Goal: Information Seeking & Learning: Learn about a topic

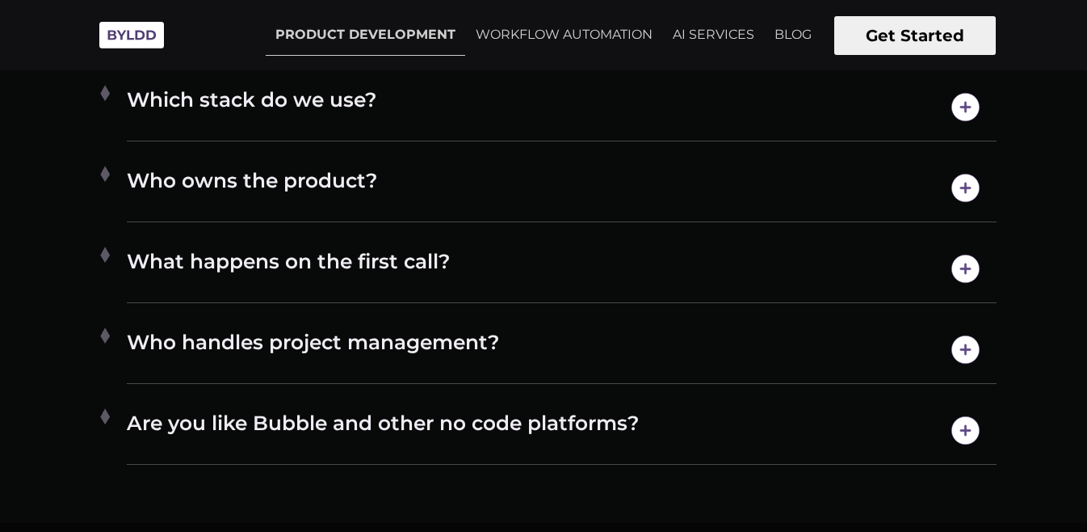
scroll to position [8099, 0]
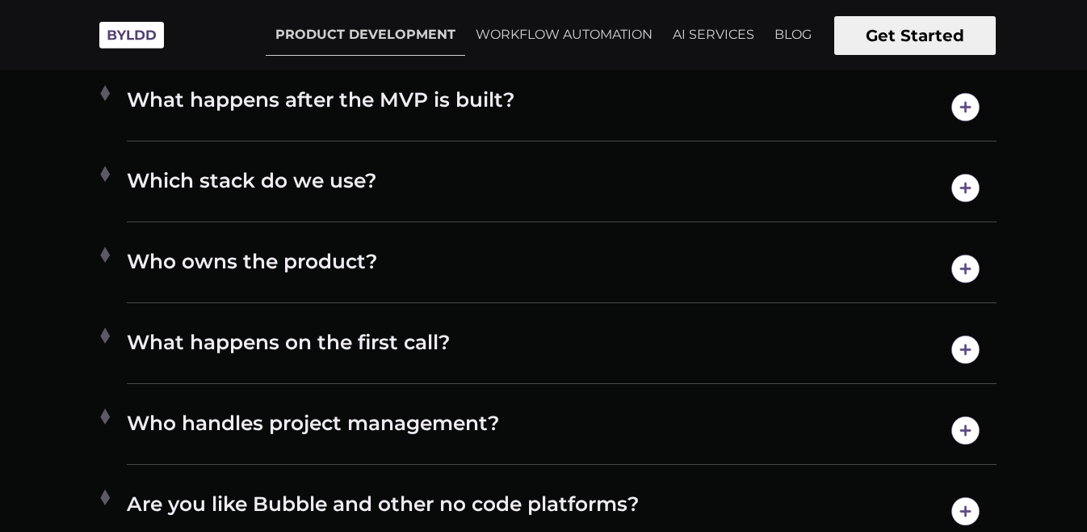
click at [141, 204] on h4 "Which stack do we use?" at bounding box center [562, 187] width 870 height 41
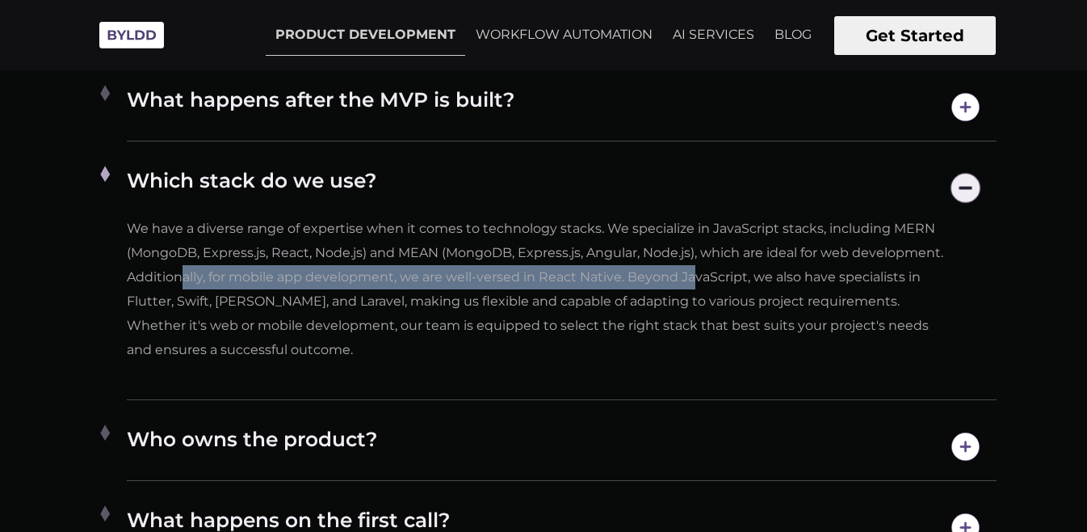
drag, startPoint x: 342, startPoint y: 305, endPoint x: 703, endPoint y: 315, distance: 361.3
click at [703, 315] on p "We have a diverse range of expertise when it comes to technology stacks. We spe…" at bounding box center [538, 289] width 822 height 145
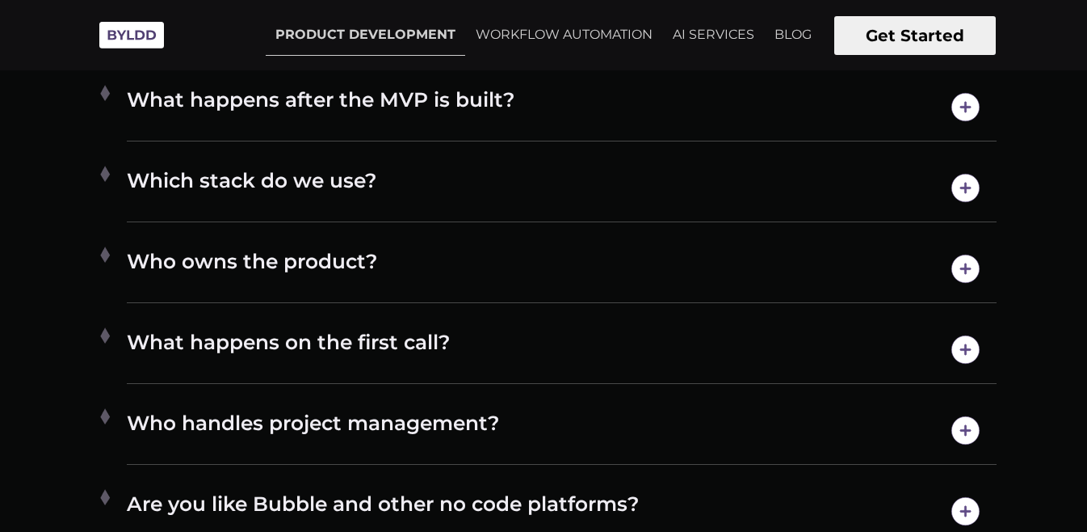
click at [323, 208] on h4 "Which stack do we use?" at bounding box center [562, 187] width 870 height 41
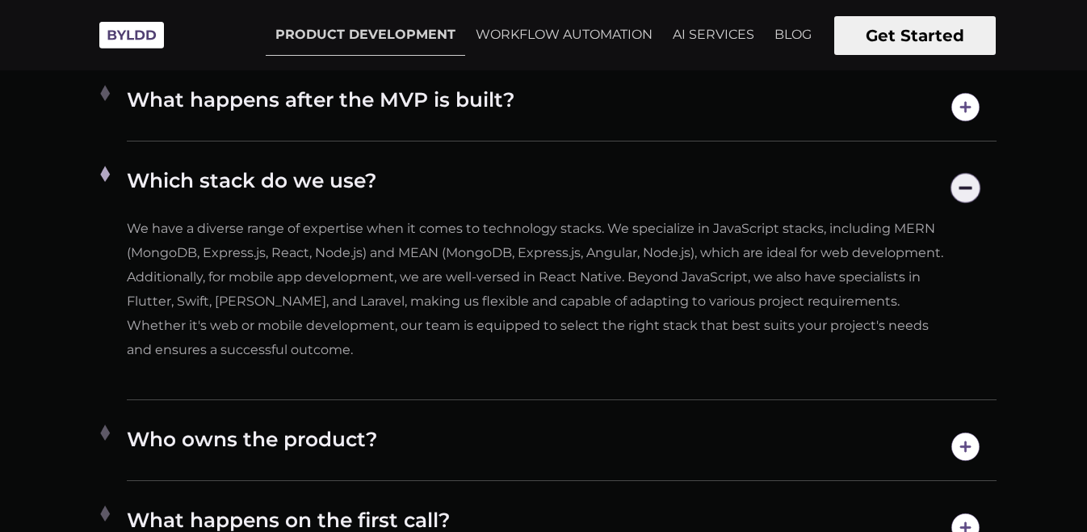
click at [331, 208] on h4 "Which stack do we use?" at bounding box center [562, 187] width 870 height 41
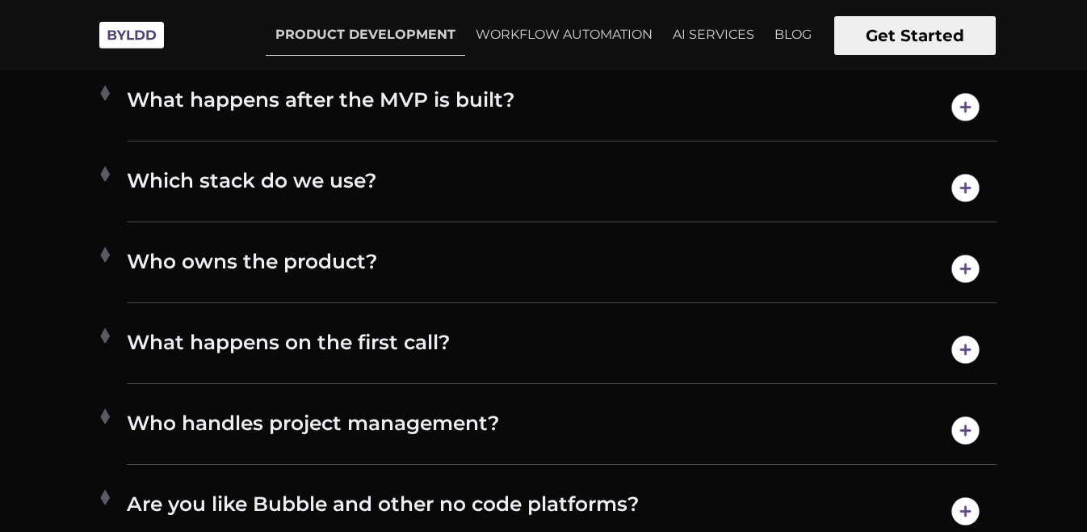
click at [324, 289] on h4 "Who owns the product?" at bounding box center [562, 268] width 870 height 41
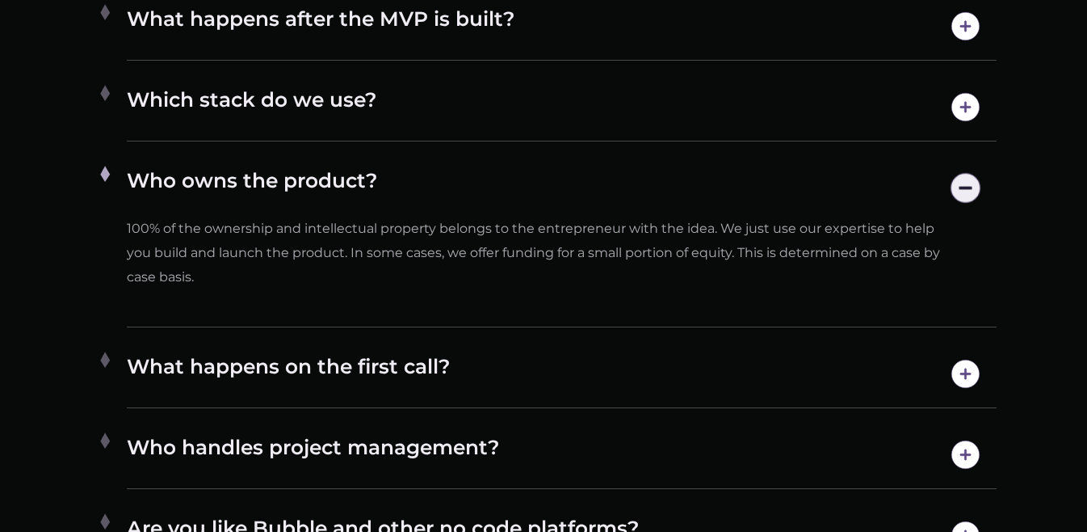
scroll to position [8260, 0]
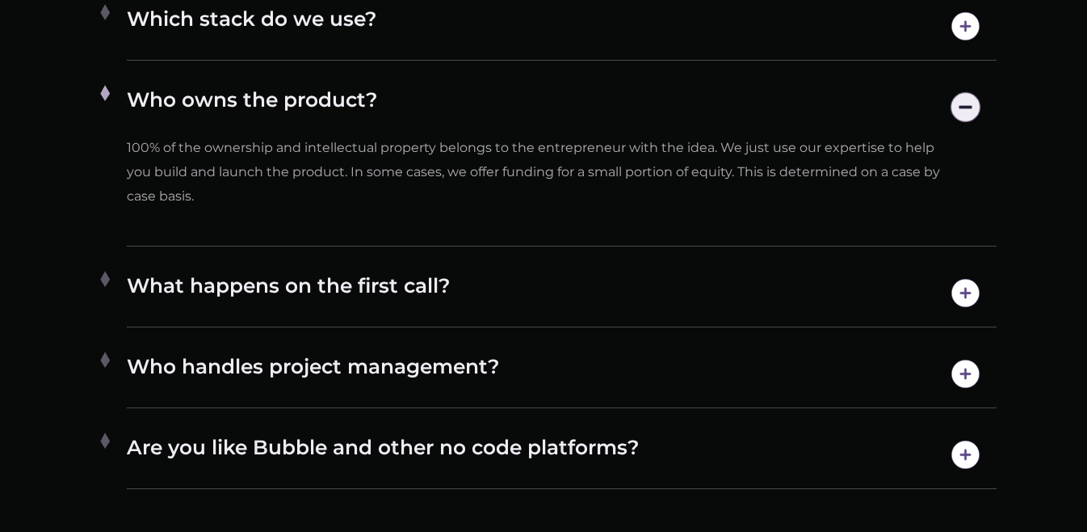
click at [410, 295] on div "What happens on the first call? On our first call, we'll touch on the core prob…" at bounding box center [562, 293] width 870 height 68
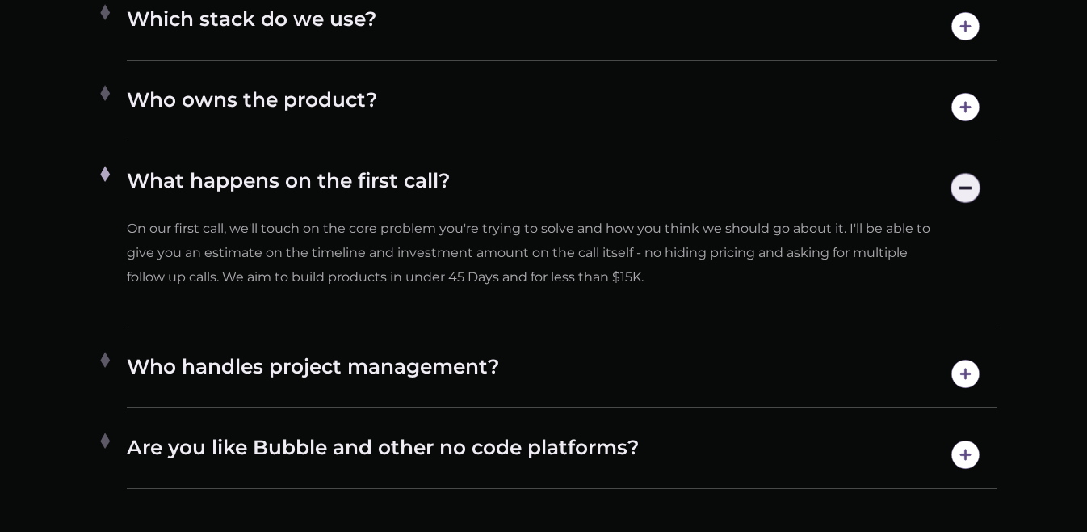
scroll to position [8365, 0]
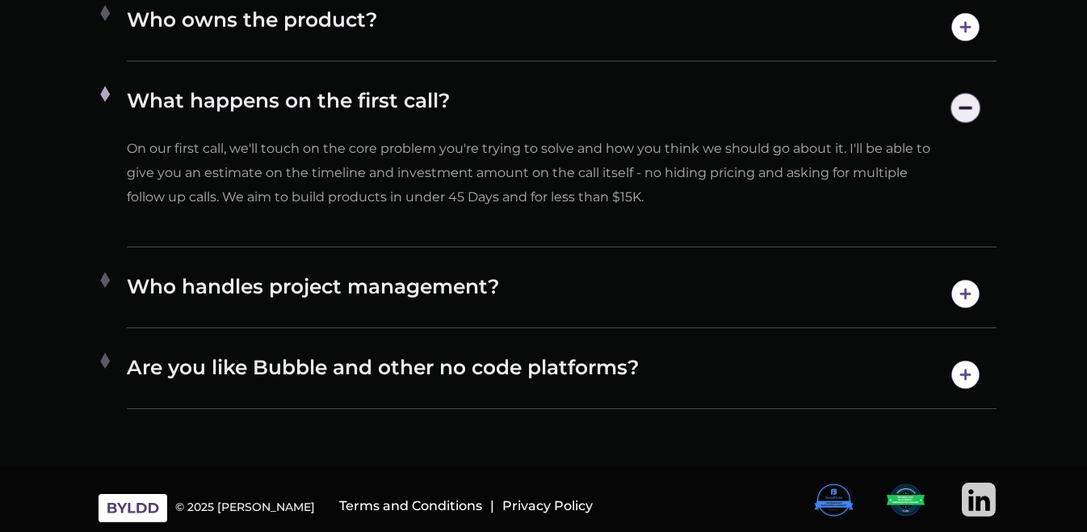
click at [413, 300] on h4 "Who handles project management?" at bounding box center [562, 293] width 870 height 41
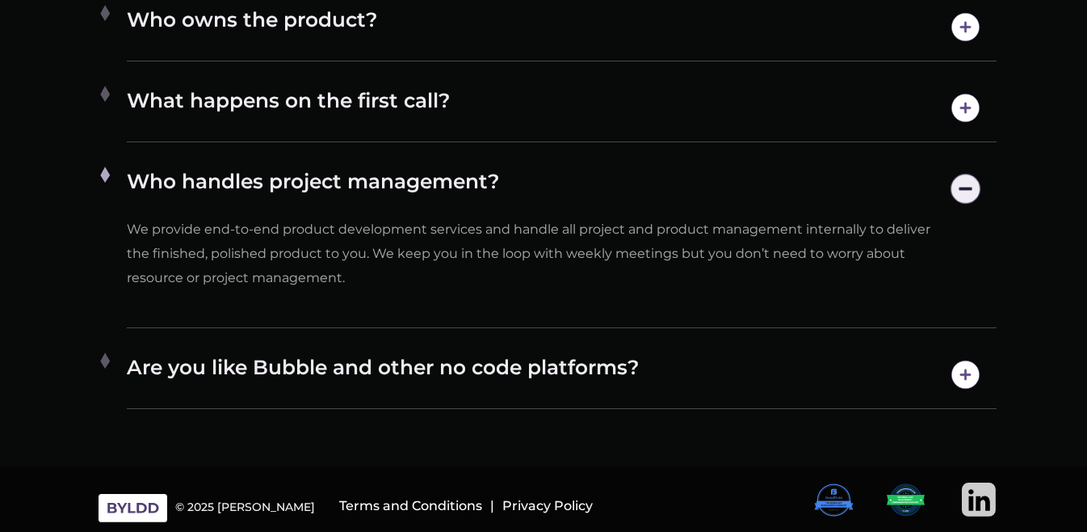
click at [407, 352] on div "Are you like Bubble and other no code platforms? We are not a platform and foun…" at bounding box center [562, 375] width 870 height 68
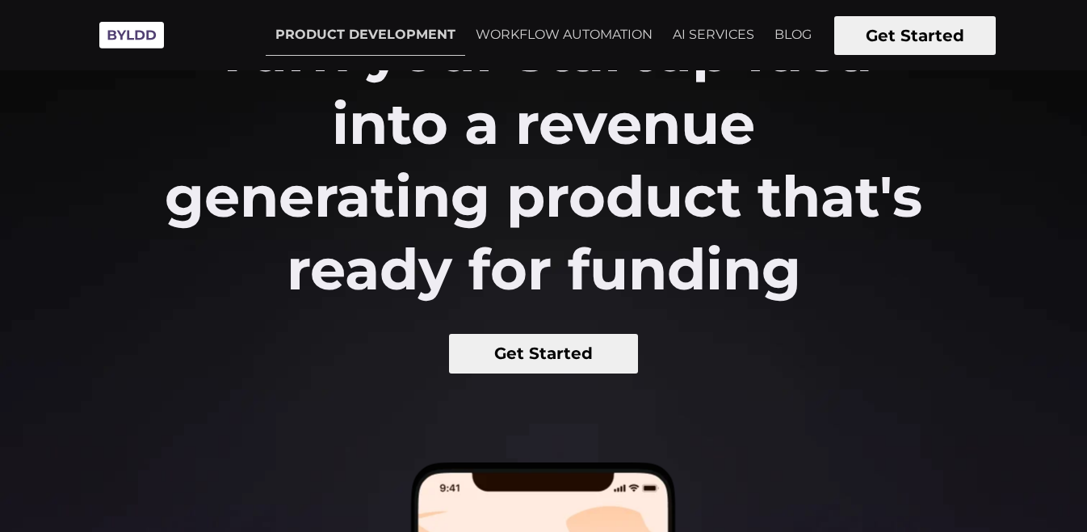
scroll to position [0, 0]
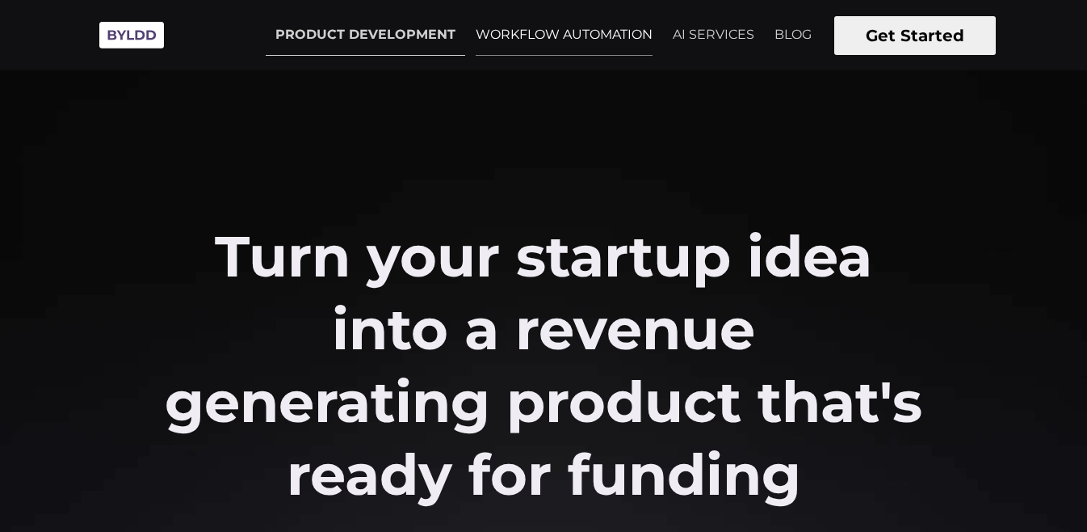
click at [560, 31] on link "WORKFLOW AUTOMATION" at bounding box center [564, 35] width 196 height 40
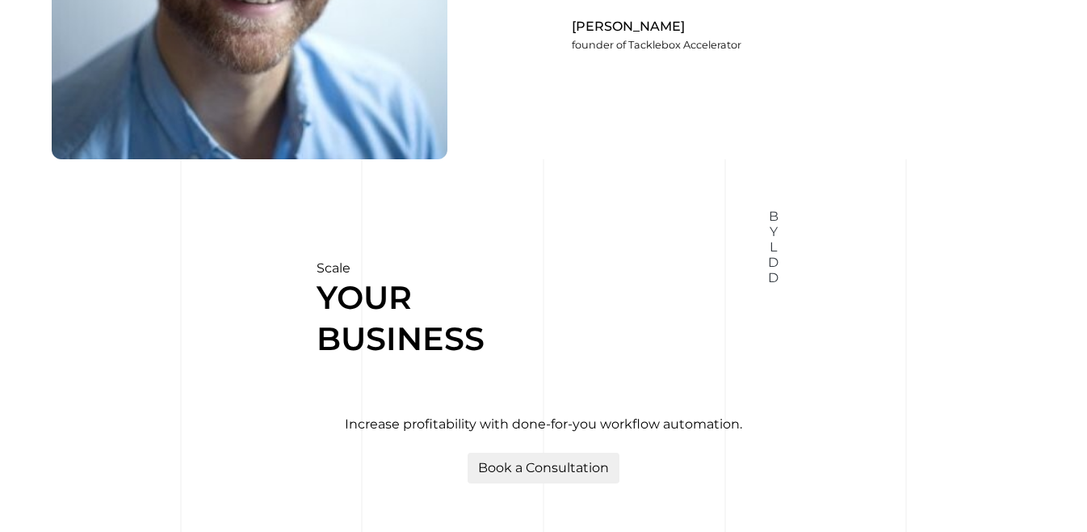
scroll to position [6696, 0]
